Goal: Ask a question

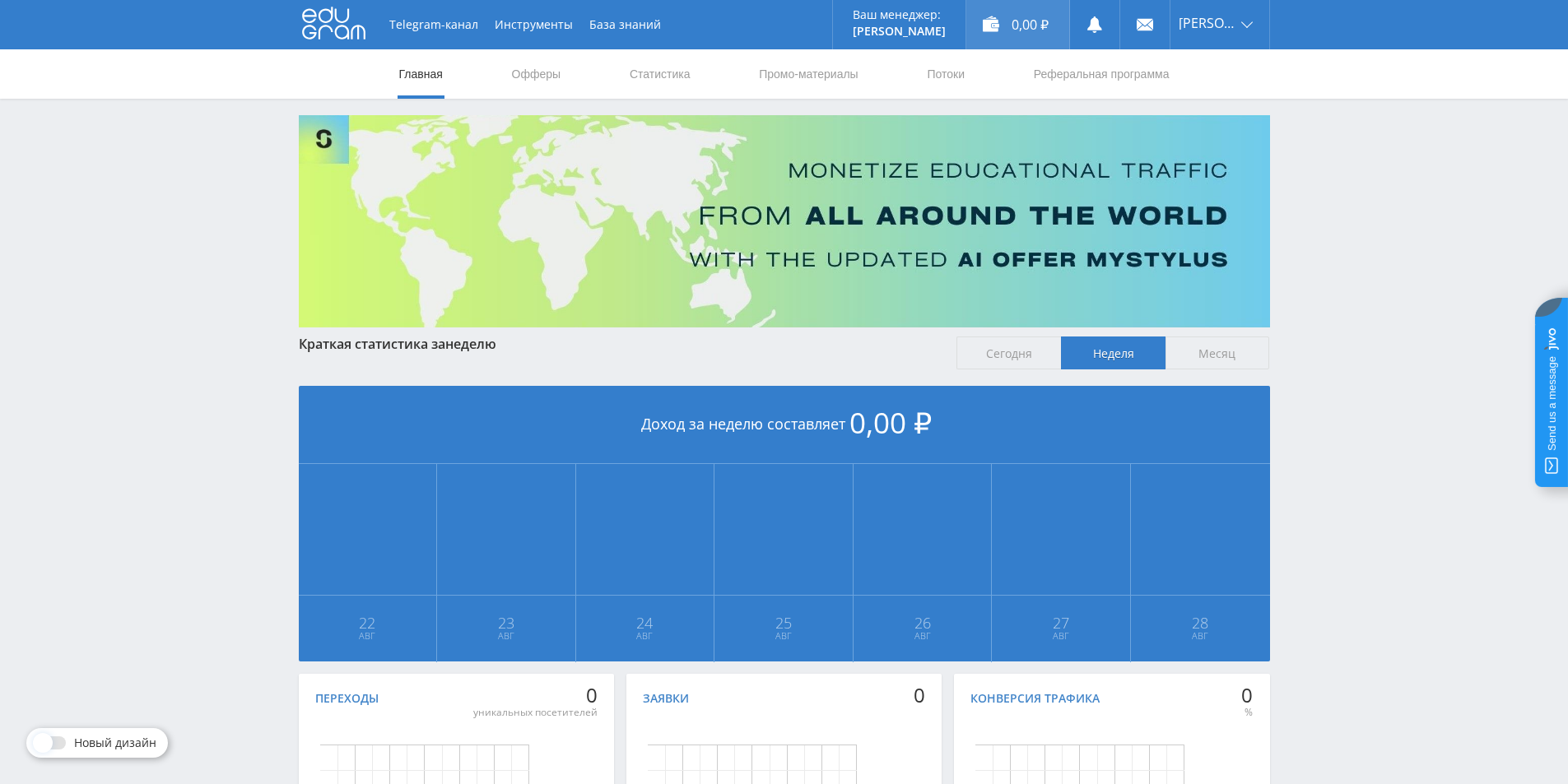
click at [1002, 19] on div "0,00 ₽" at bounding box center [1018, 24] width 103 height 50
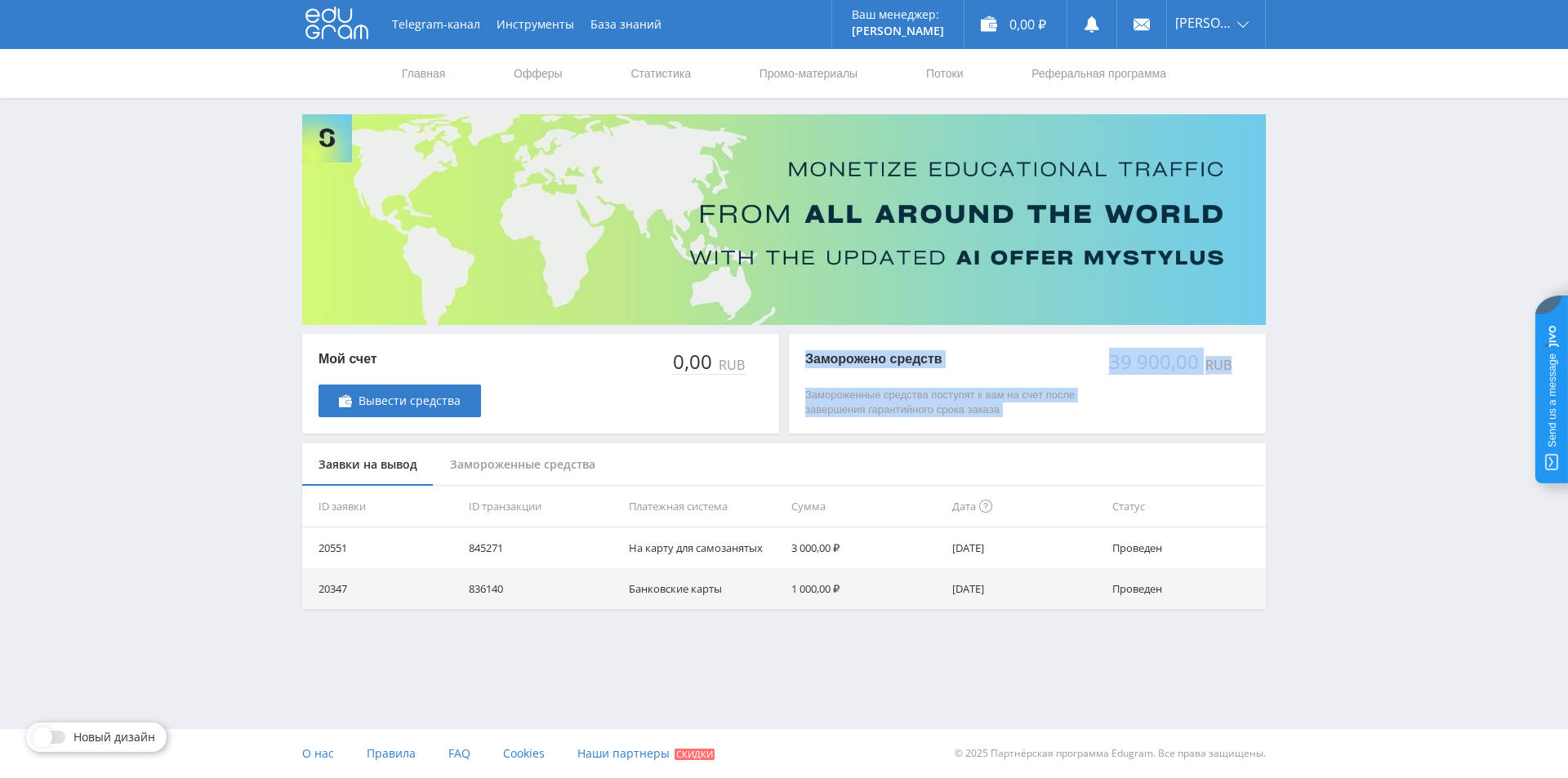
drag, startPoint x: 1231, startPoint y: 361, endPoint x: 808, endPoint y: 360, distance: 423.0
click at [808, 360] on div "Заморожено средств Замороженные средства поступят к вам на счет после завершени…" at bounding box center [1027, 383] width 477 height 99
copy div "Заморожено средств Замороженные средства поступят к вам на счет после завершени…"
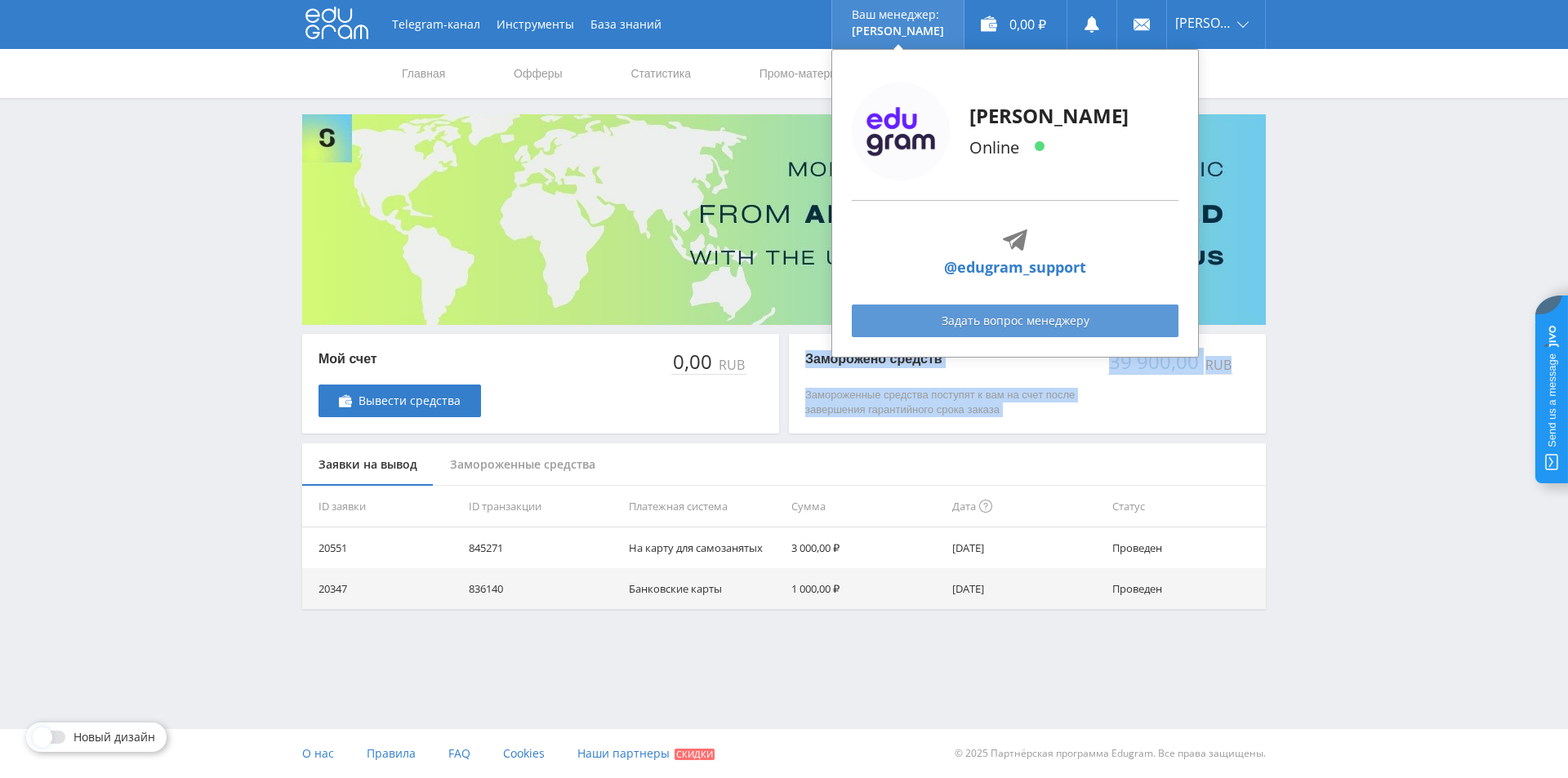
click at [1008, 328] on link "Задать вопрос менеджеру" at bounding box center [1014, 321] width 326 height 33
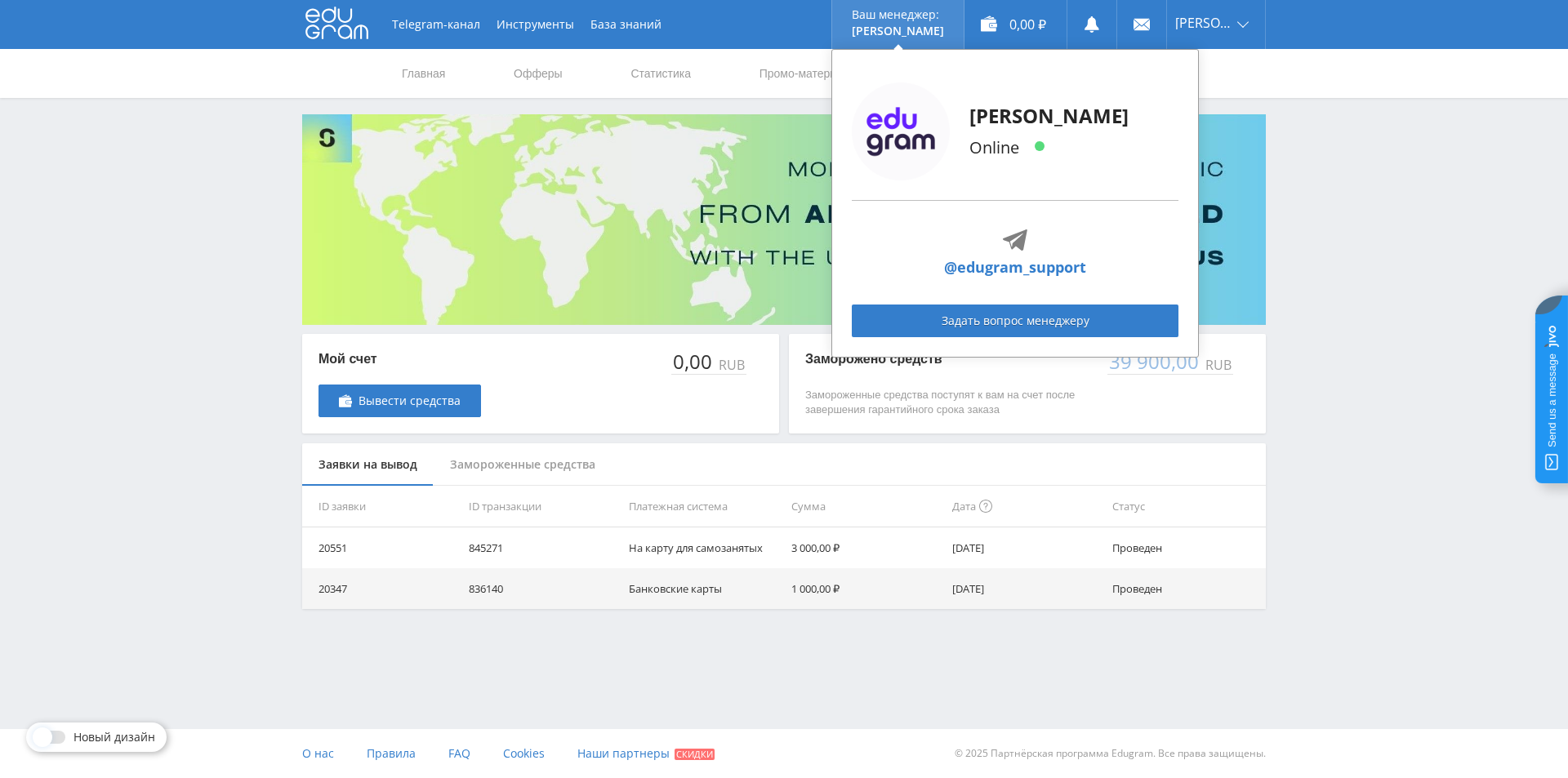
click at [1017, 141] on p "Online" at bounding box center [1049, 147] width 159 height 24
click at [1017, 124] on p "[PERSON_NAME]" at bounding box center [1049, 115] width 159 height 26
click at [1033, 321] on link "Задать вопрос менеджеру" at bounding box center [1014, 321] width 326 height 33
